Goal: Task Accomplishment & Management: Complete application form

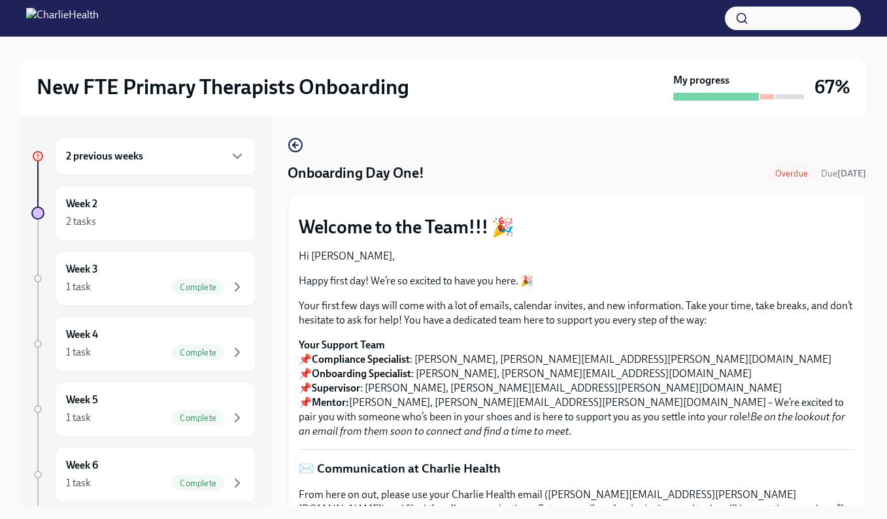
click at [113, 152] on h6 "2 previous weeks" at bounding box center [104, 156] width 77 height 14
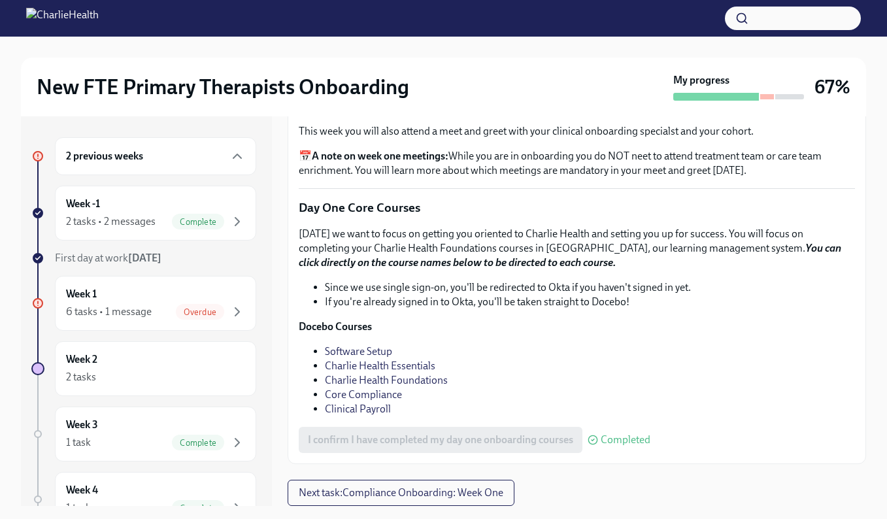
scroll to position [24, 0]
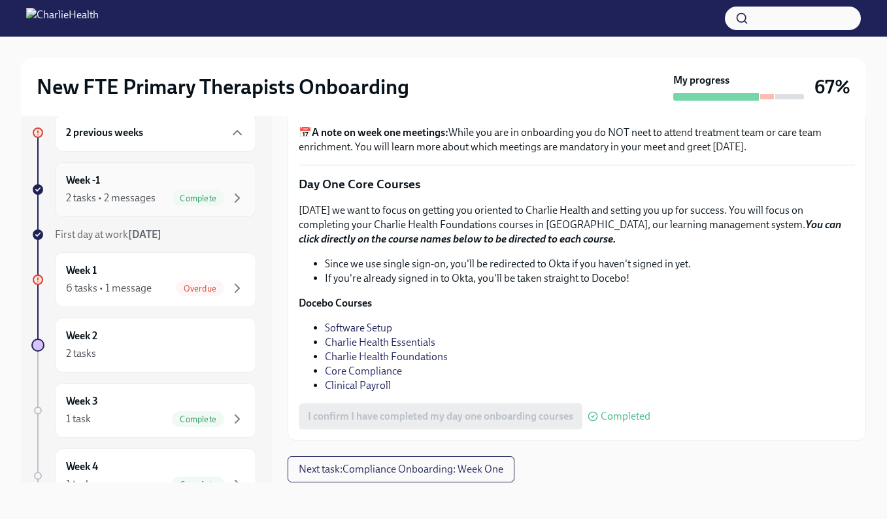
click at [127, 196] on div "2 tasks • 2 messages" at bounding box center [111, 198] width 90 height 14
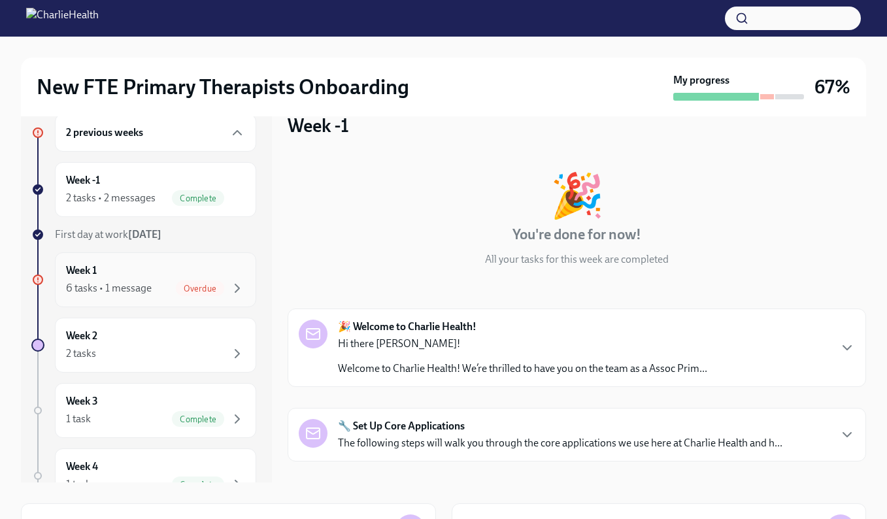
click at [134, 282] on div "6 tasks • 1 message" at bounding box center [109, 288] width 86 height 14
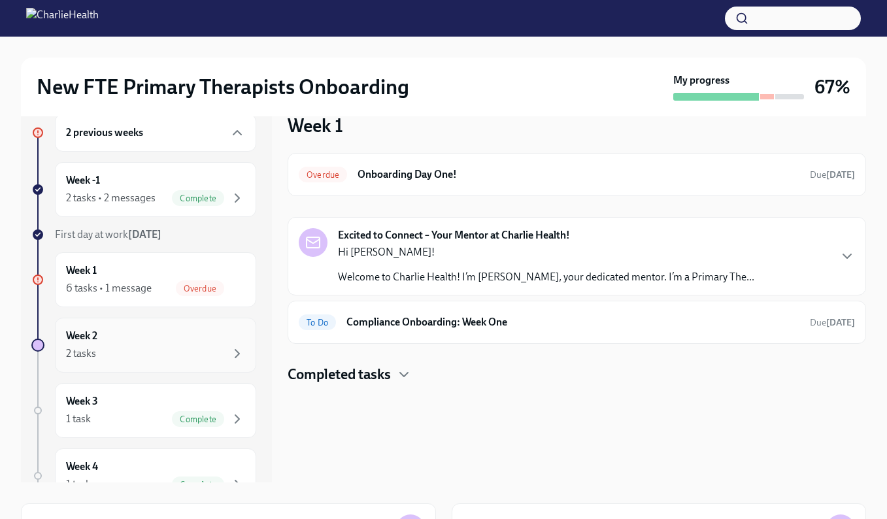
click at [139, 342] on div "Week 2 2 tasks" at bounding box center [155, 345] width 179 height 33
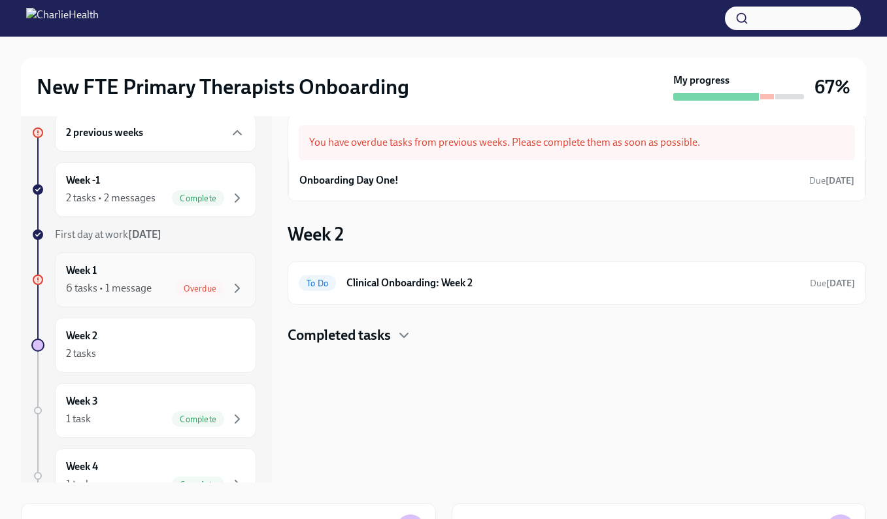
click at [189, 292] on span "Overdue" at bounding box center [200, 289] width 48 height 10
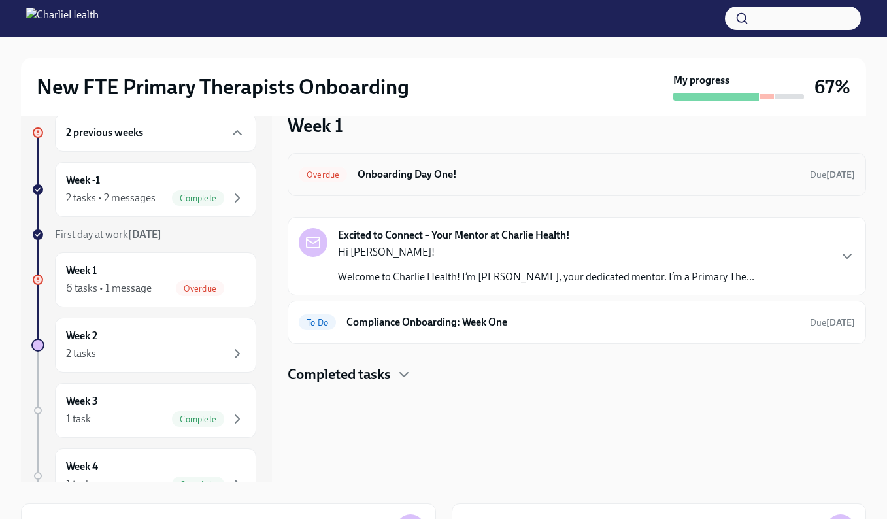
click at [476, 185] on div "Overdue Onboarding Day One! Due [DATE]" at bounding box center [577, 174] width 578 height 43
click at [413, 176] on h6 "Onboarding Day One!" at bounding box center [578, 174] width 442 height 14
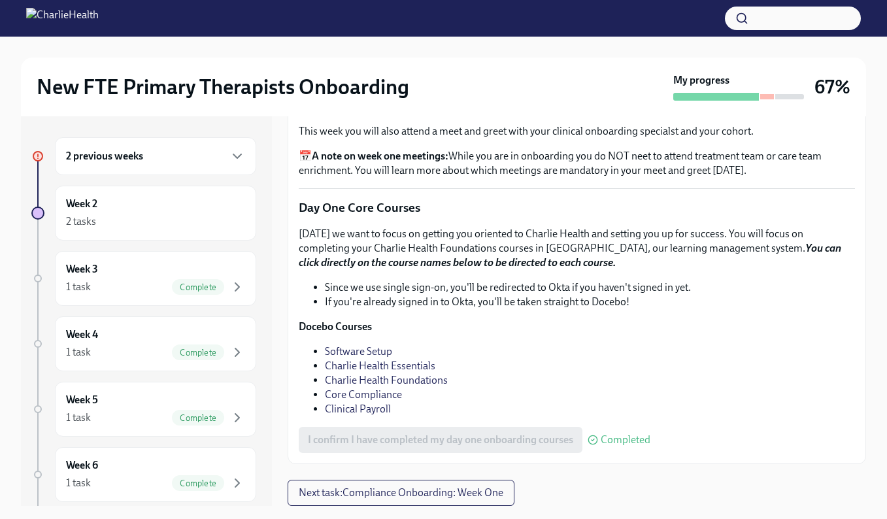
click at [155, 171] on div "2 previous weeks" at bounding box center [155, 156] width 201 height 38
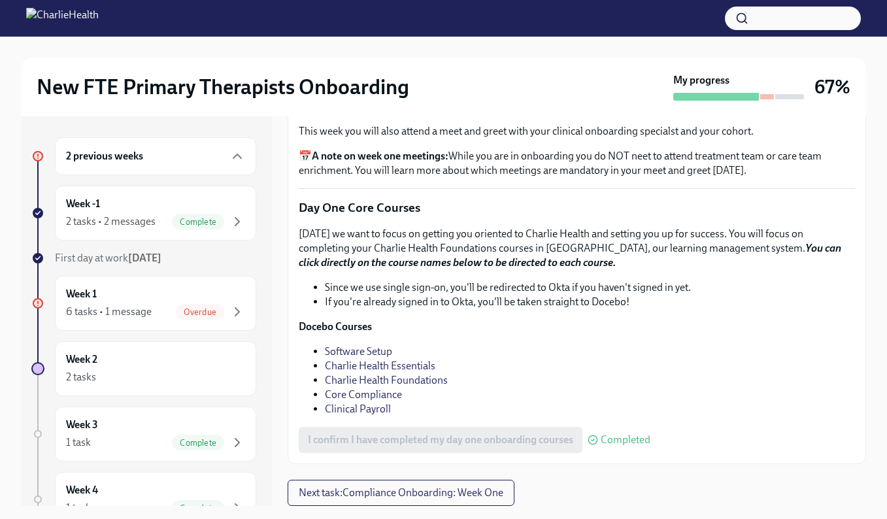
click at [180, 154] on div "2 previous weeks" at bounding box center [155, 156] width 179 height 16
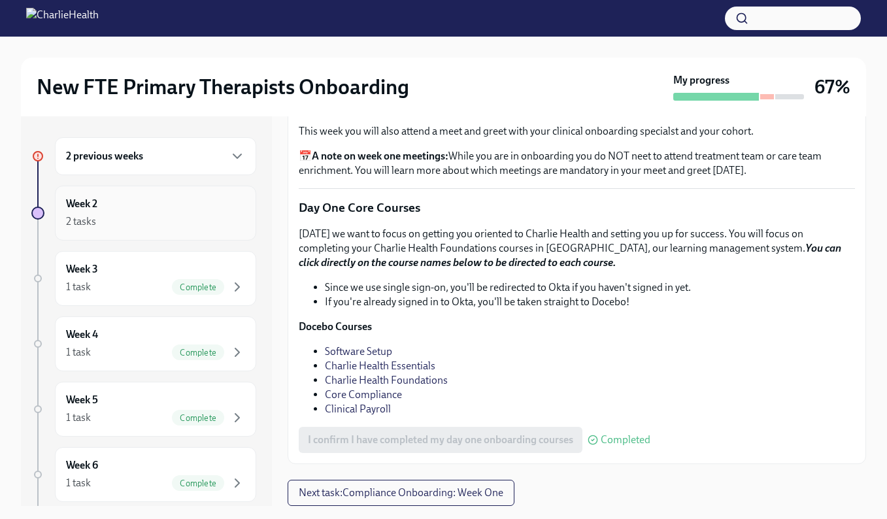
click at [174, 233] on div "Week 2 2 tasks" at bounding box center [155, 213] width 201 height 55
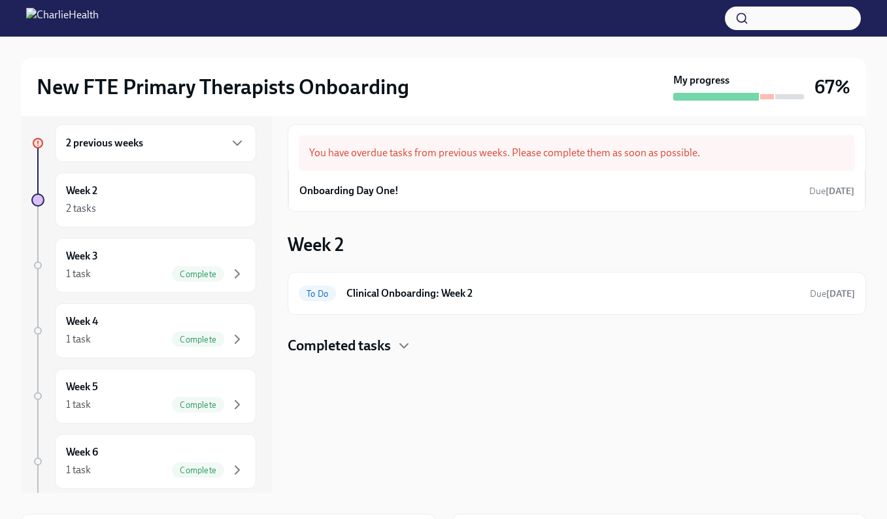
scroll to position [12, 0]
click at [459, 298] on h6 "Clinical Onboarding: Week 2" at bounding box center [572, 295] width 453 height 14
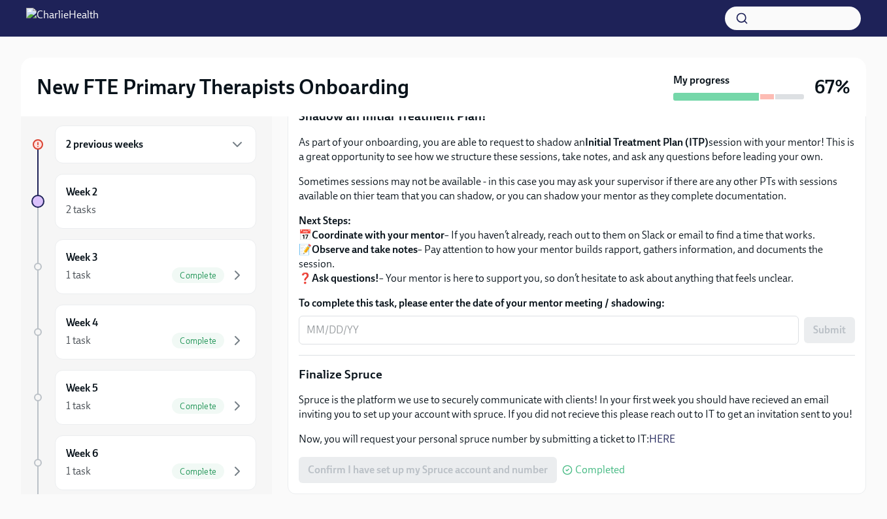
scroll to position [1317, 0]
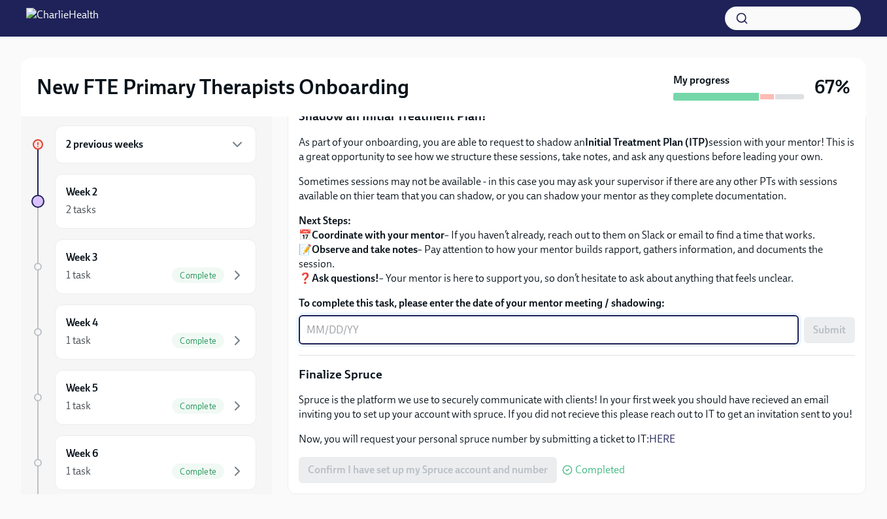
click at [489, 338] on textarea "To complete this task, please enter the date of your mentor meeting / shadowing:" at bounding box center [548, 330] width 484 height 16
type textarea "[DATE]"
click at [842, 337] on span "Submit" at bounding box center [829, 329] width 33 height 13
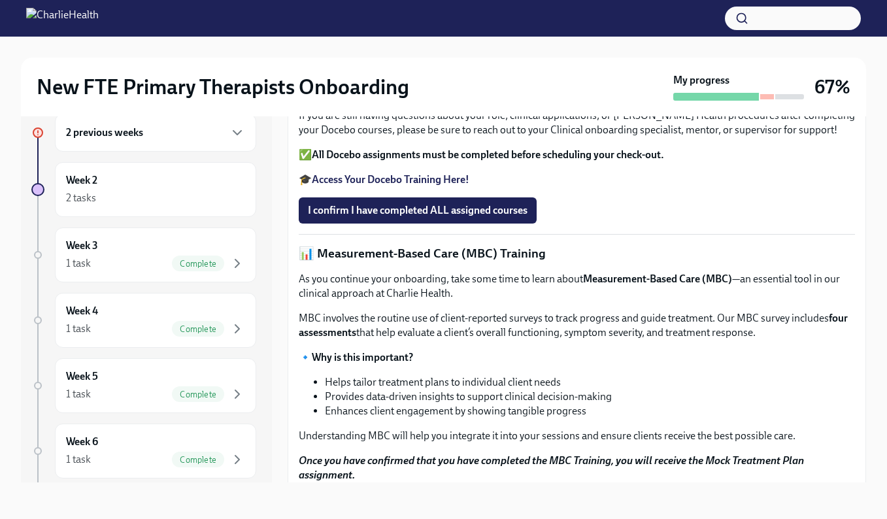
scroll to position [324, 0]
